Goal: Navigation & Orientation: Find specific page/section

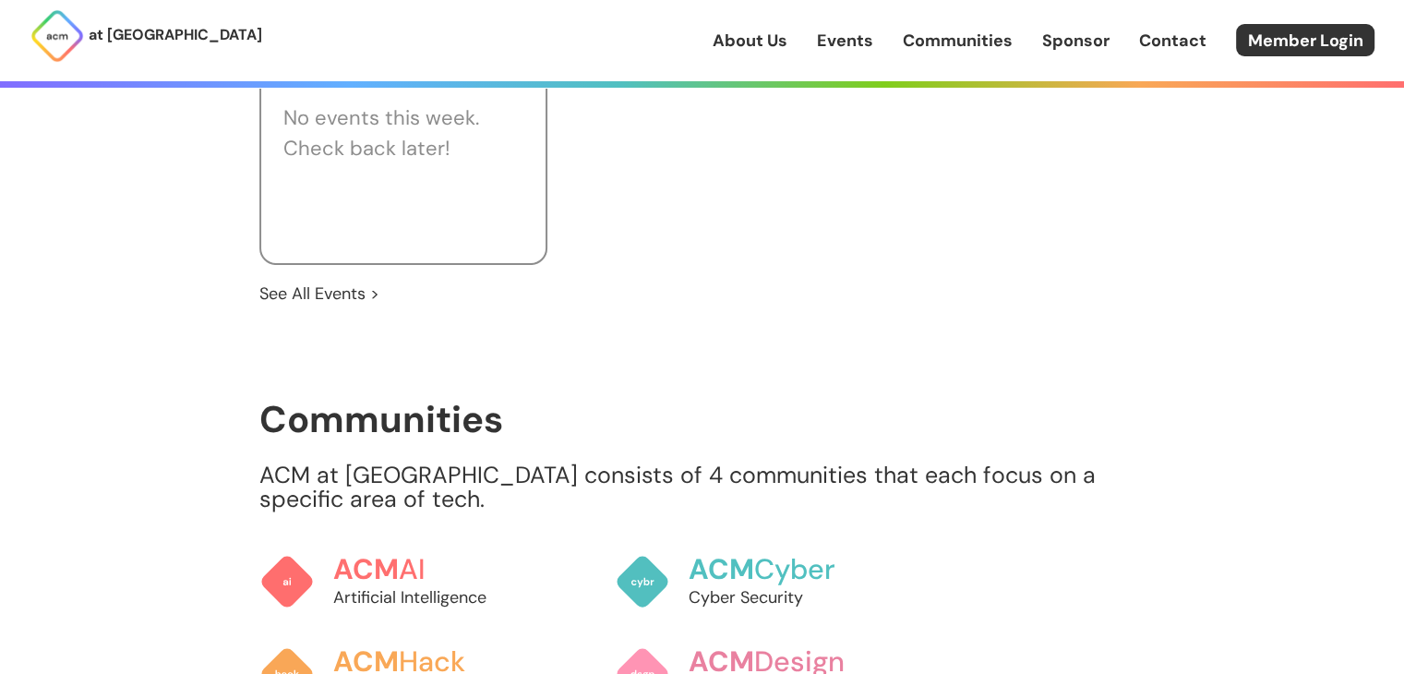
scroll to position [1292, 0]
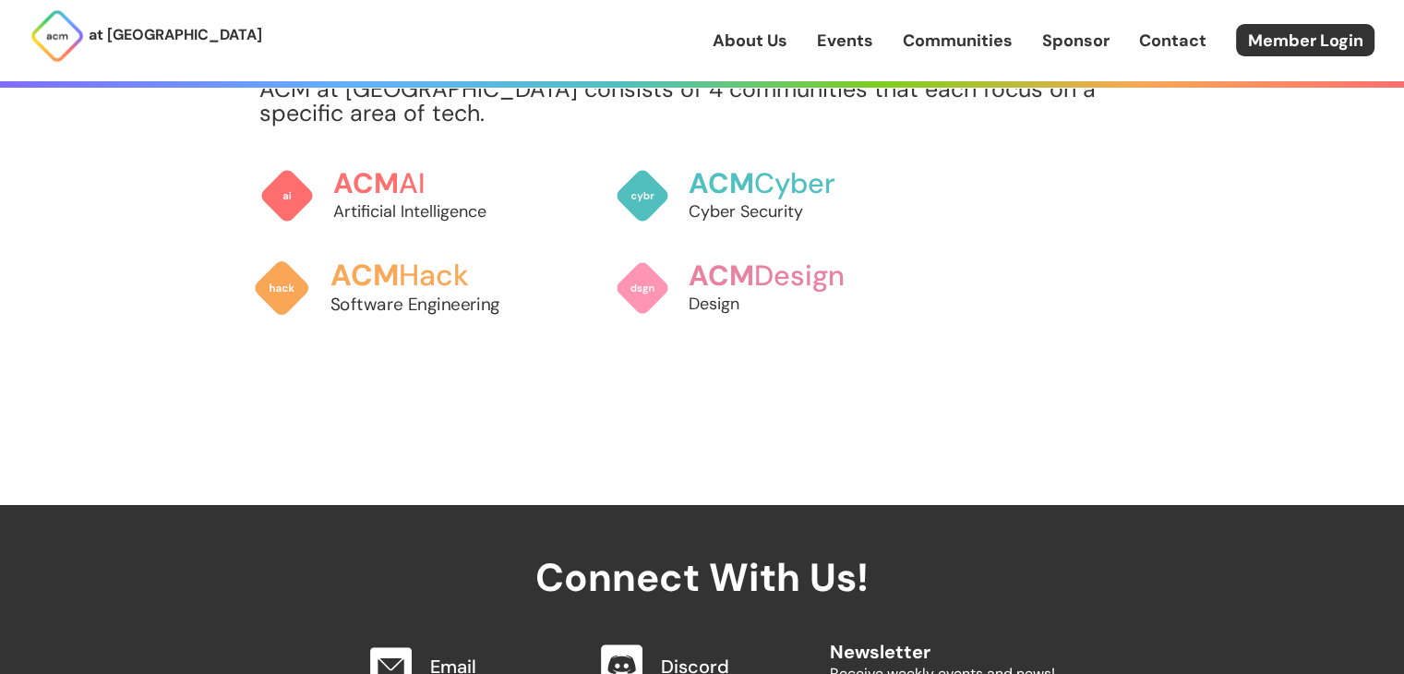
click at [391, 256] on span "ACM" at bounding box center [364, 275] width 69 height 38
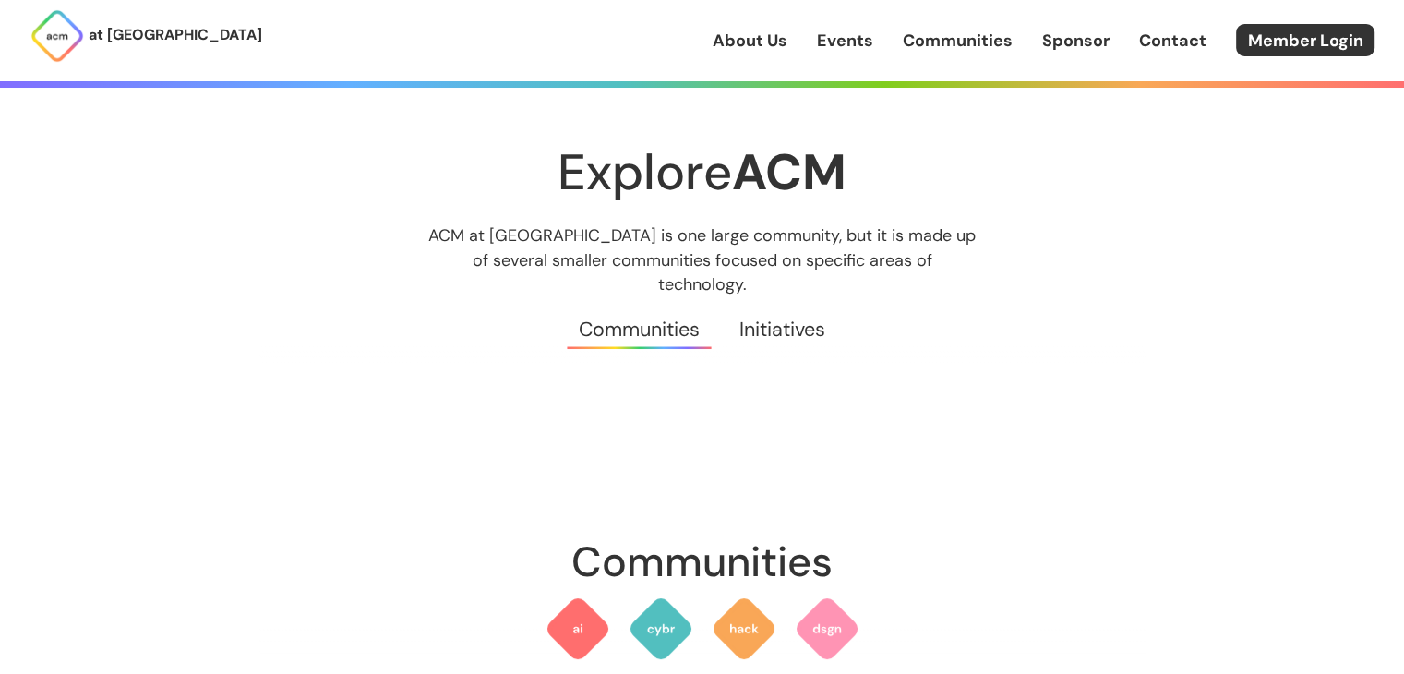
click at [167, 42] on p "at [GEOGRAPHIC_DATA]" at bounding box center [176, 35] width 174 height 24
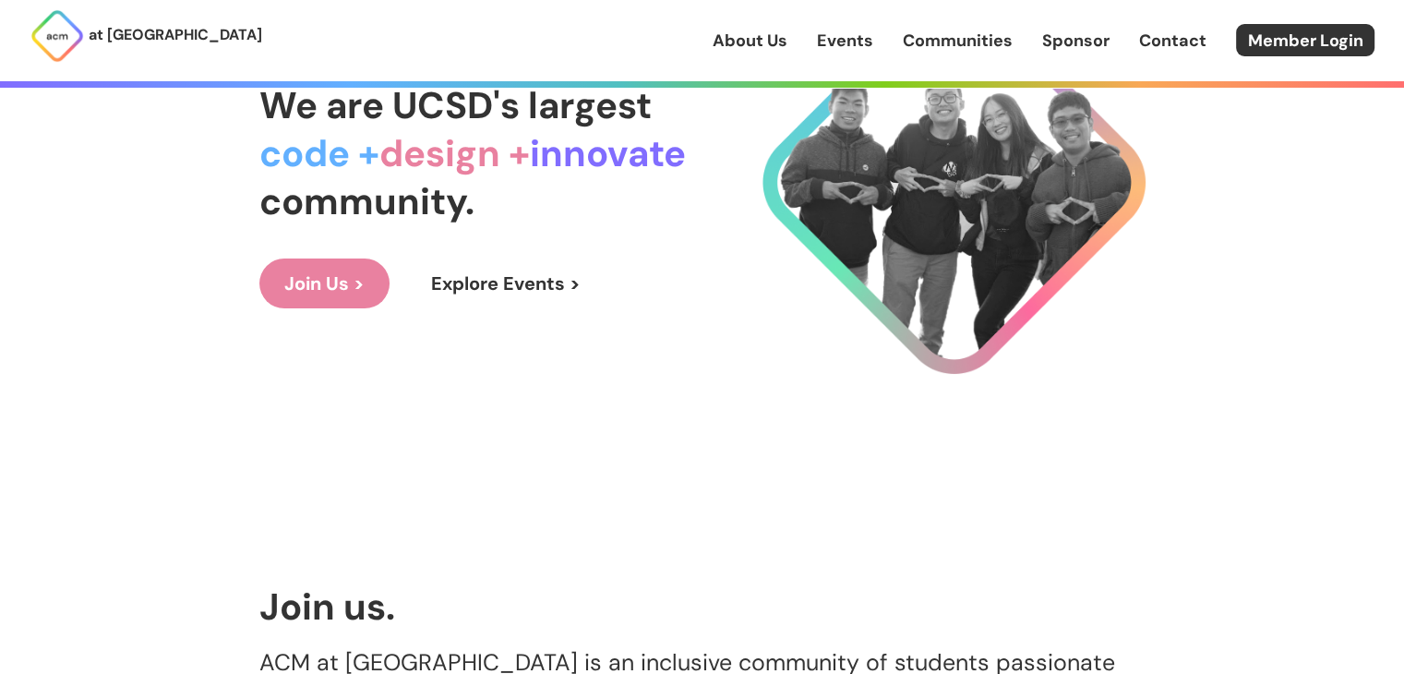
scroll to position [185, 0]
